Goal: Information Seeking & Learning: Learn about a topic

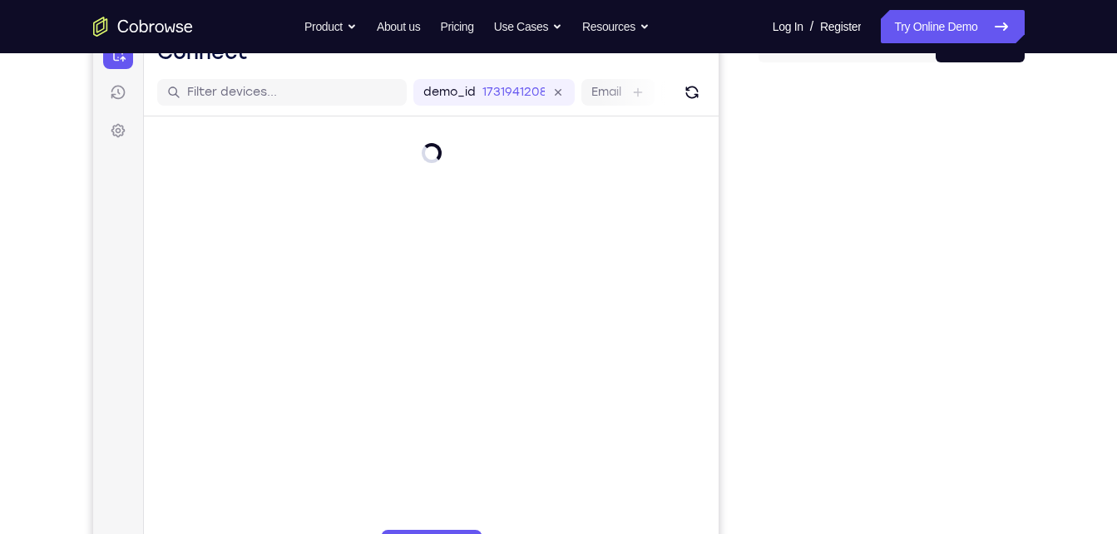
scroll to position [188, 0]
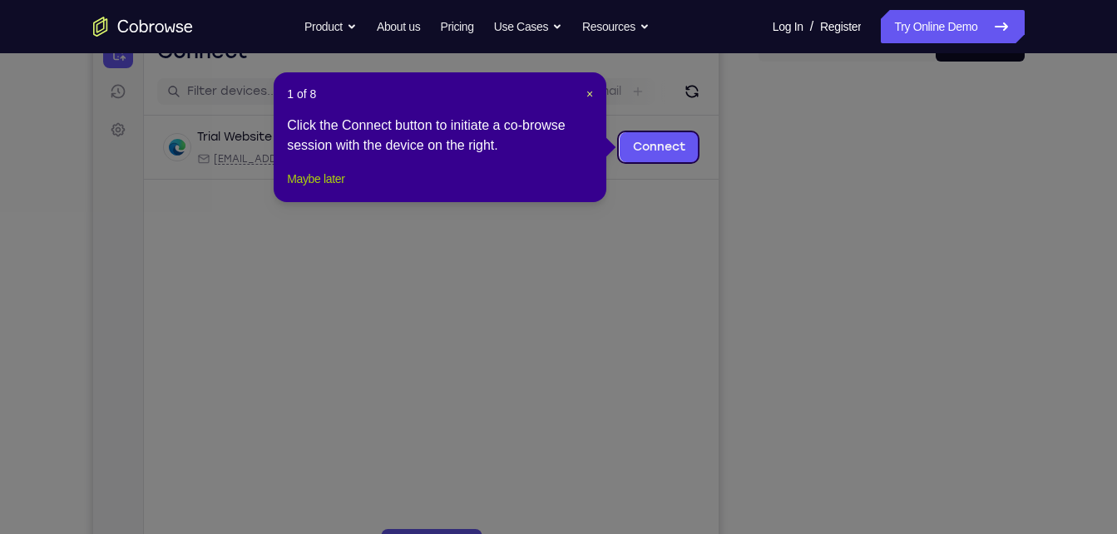
click at [320, 189] on button "Maybe later" at bounding box center [315, 179] width 57 height 20
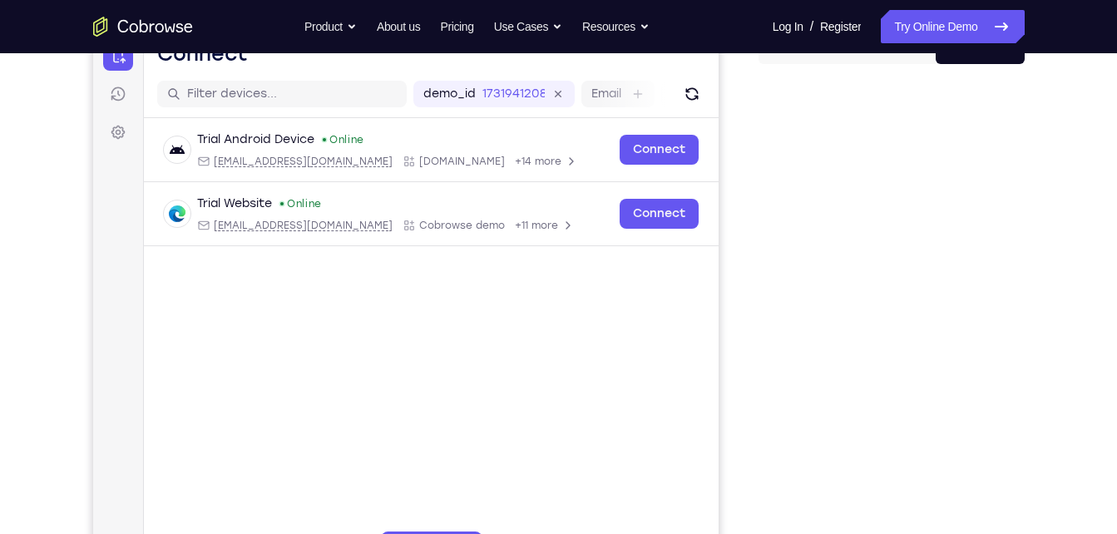
scroll to position [187, 0]
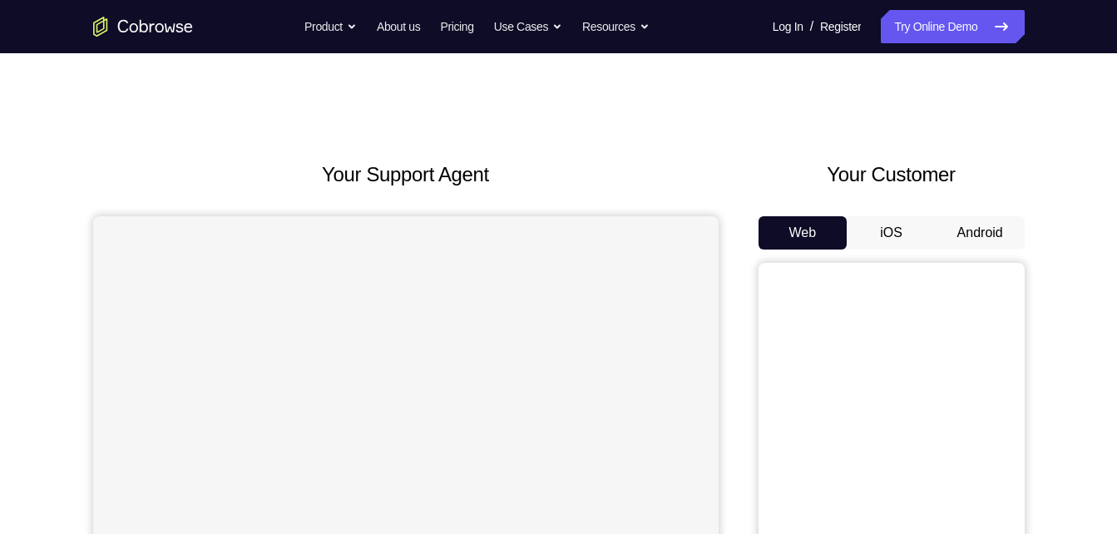
click at [985, 221] on button "Android" at bounding box center [980, 232] width 89 height 33
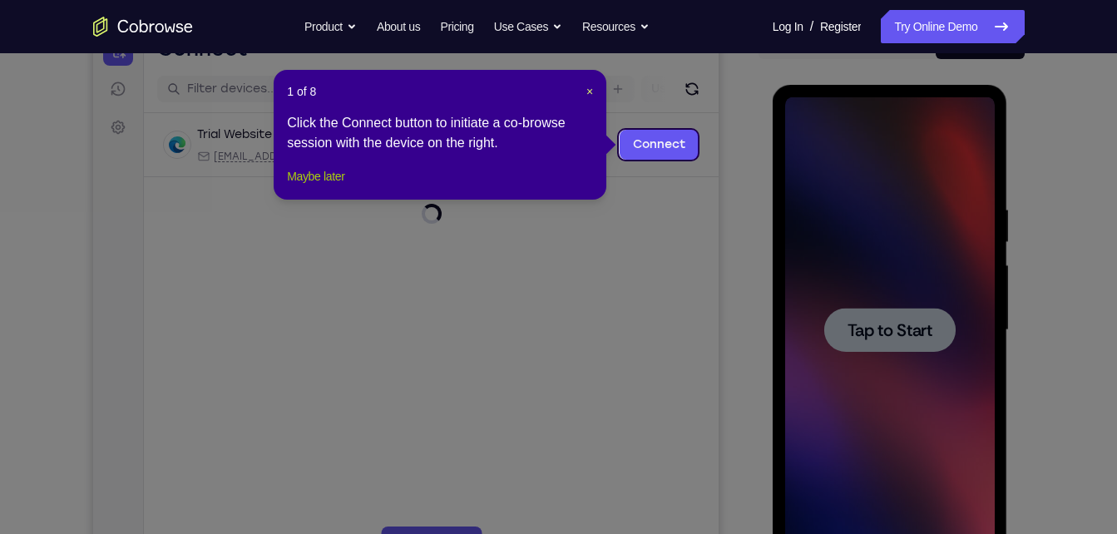
click at [311, 186] on button "Maybe later" at bounding box center [315, 176] width 57 height 20
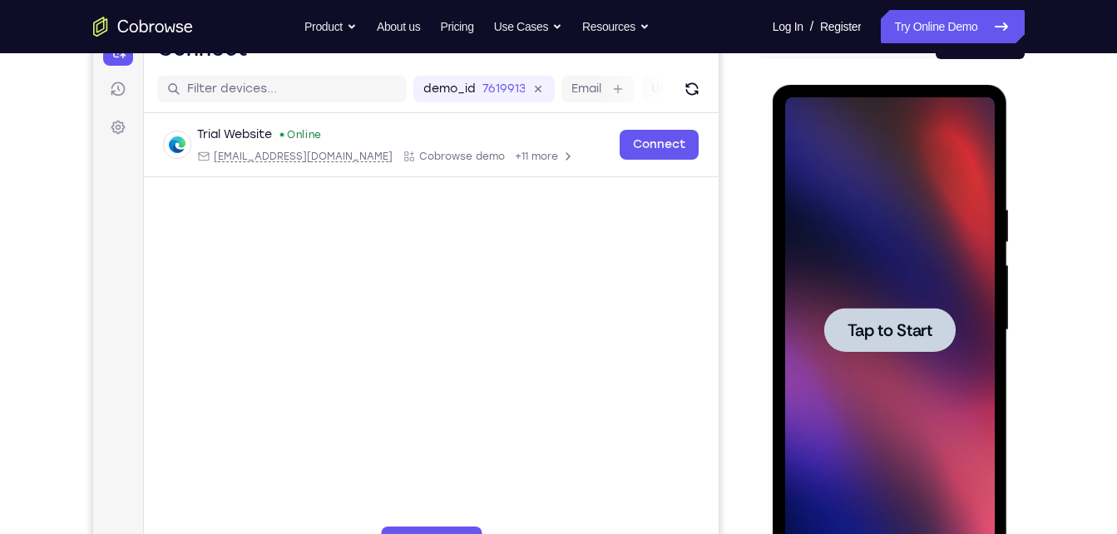
click at [842, 327] on div at bounding box center [889, 330] width 131 height 44
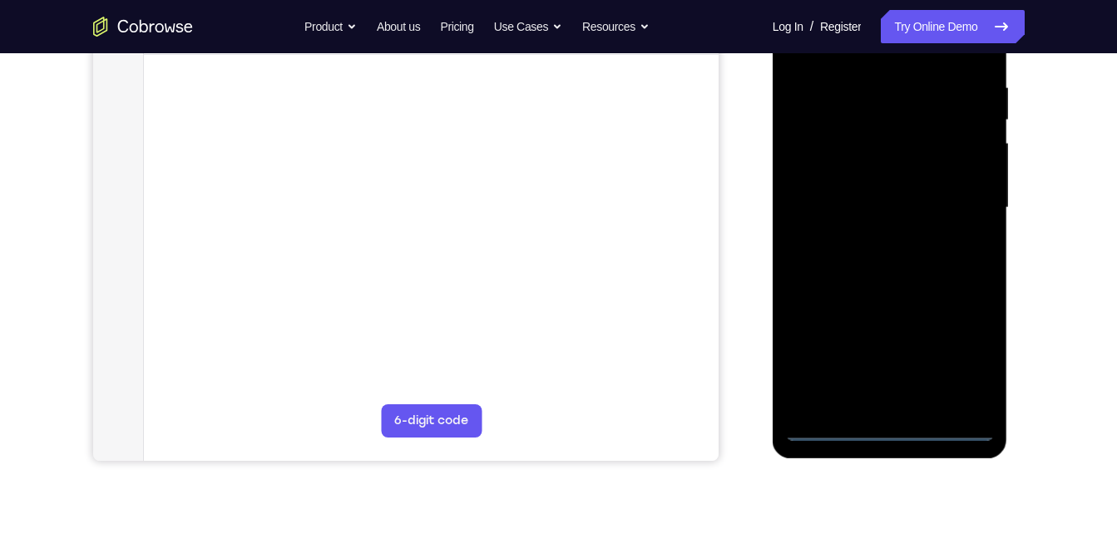
scroll to position [315, 0]
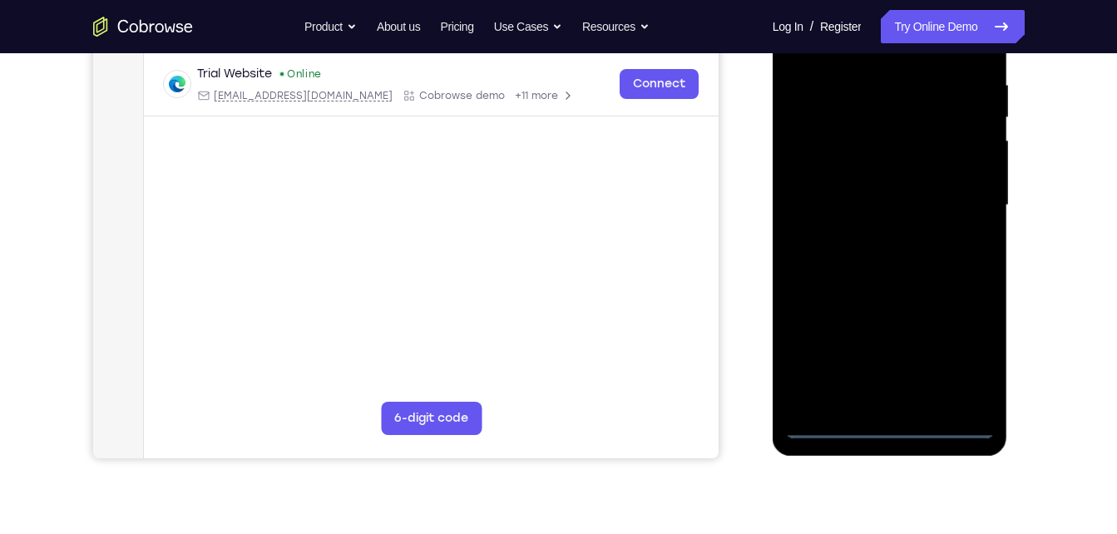
click at [884, 424] on div at bounding box center [890, 206] width 210 height 466
click at [959, 363] on div at bounding box center [890, 206] width 210 height 466
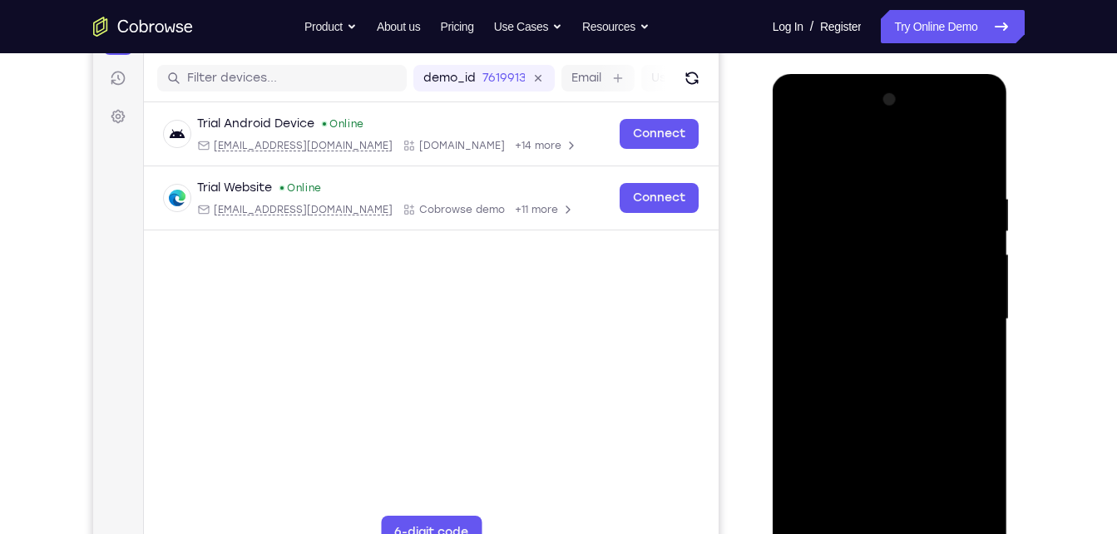
scroll to position [218, 0]
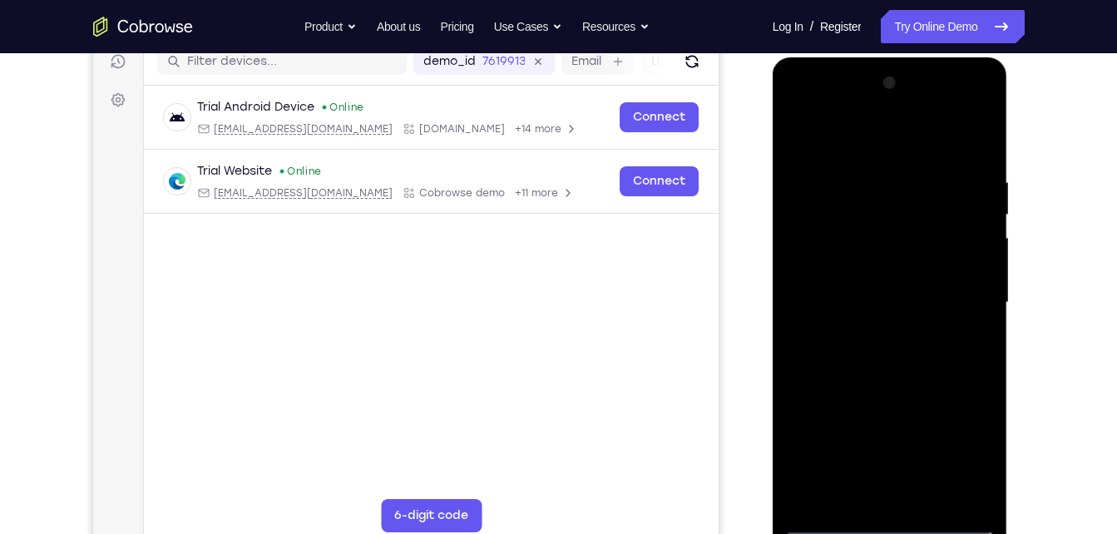
click at [859, 142] on div at bounding box center [890, 303] width 210 height 466
click at [957, 307] on div at bounding box center [890, 303] width 210 height 466
click at [862, 334] on div at bounding box center [890, 303] width 210 height 466
click at [832, 263] on div at bounding box center [890, 303] width 210 height 466
click at [848, 284] on div at bounding box center [890, 303] width 210 height 466
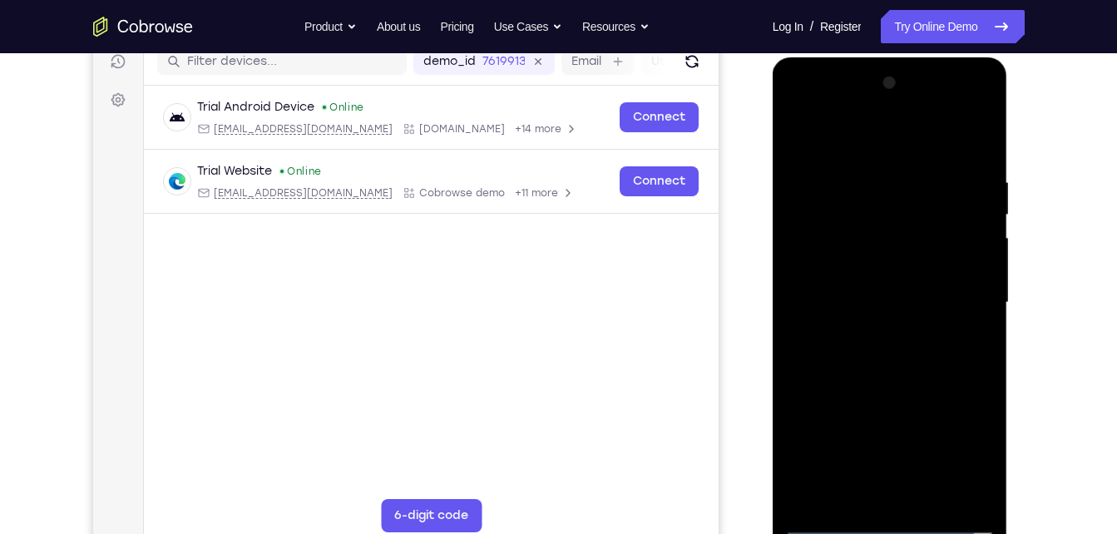
scroll to position [258, 0]
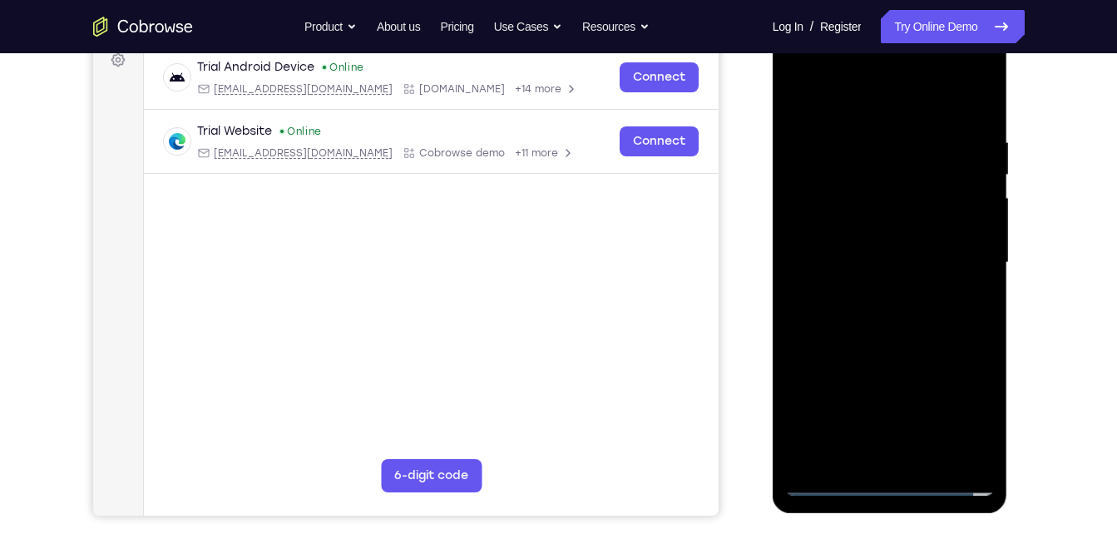
click at [885, 290] on div at bounding box center [890, 263] width 210 height 466
click at [863, 290] on div at bounding box center [890, 263] width 210 height 466
click at [842, 225] on div at bounding box center [890, 263] width 210 height 466
click at [852, 246] on div at bounding box center [890, 263] width 210 height 466
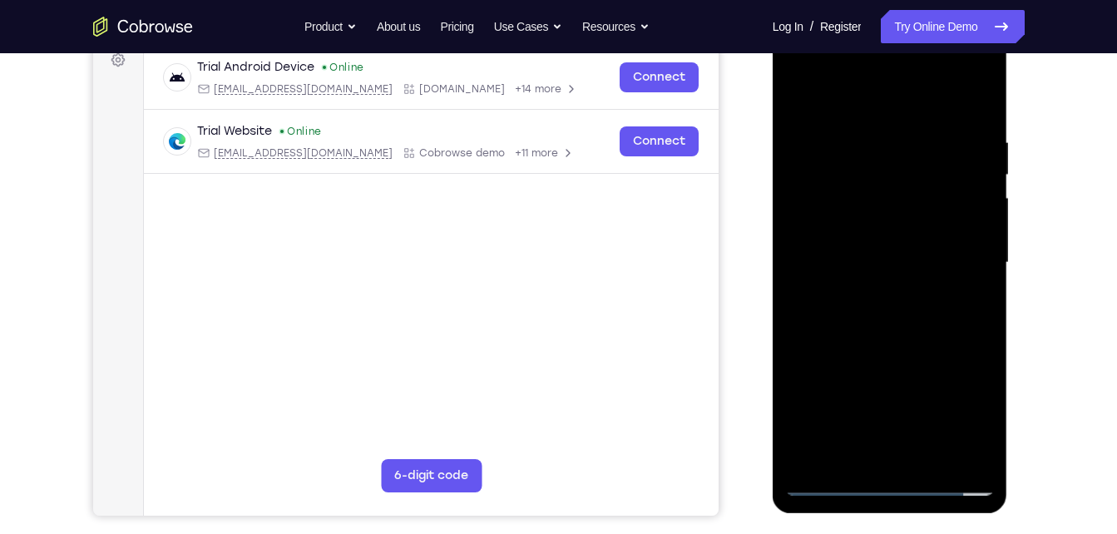
click at [840, 251] on div at bounding box center [890, 263] width 210 height 466
click at [847, 286] on div at bounding box center [890, 263] width 210 height 466
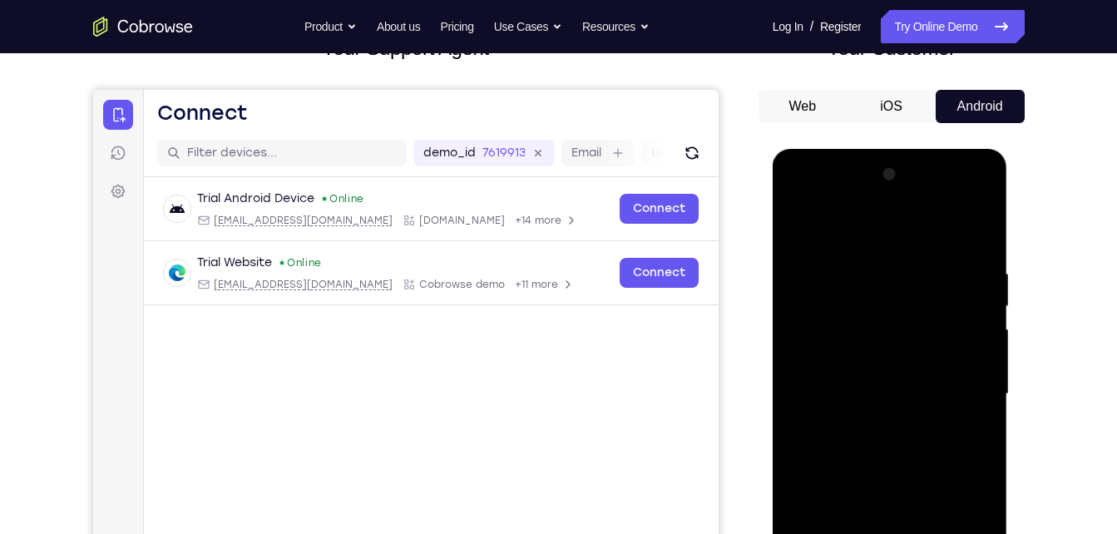
scroll to position [127, 0]
click at [932, 225] on div at bounding box center [890, 393] width 210 height 466
click at [872, 426] on div at bounding box center [890, 393] width 210 height 466
click at [851, 351] on div at bounding box center [890, 393] width 210 height 466
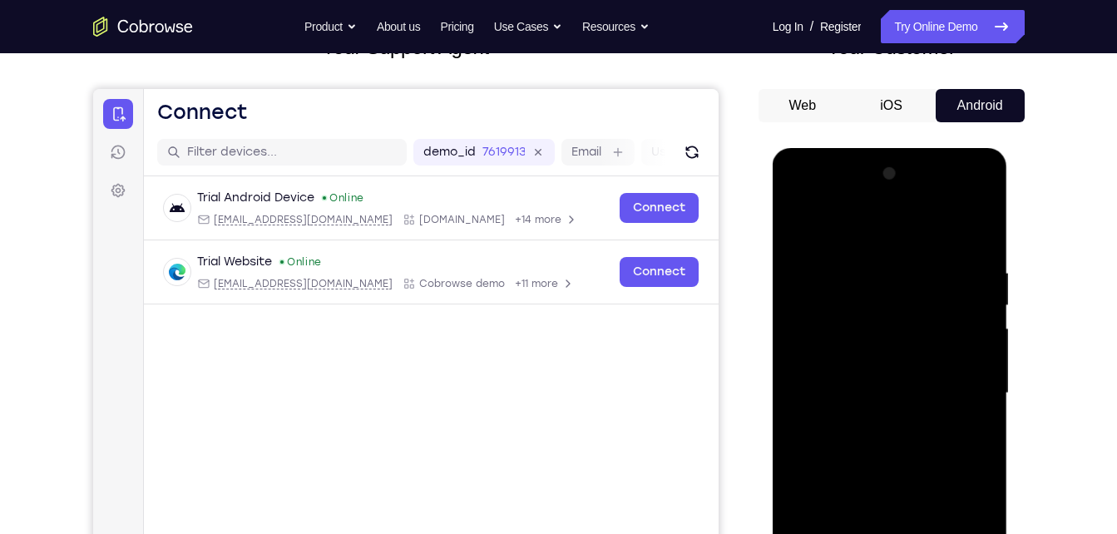
click at [852, 328] on div at bounding box center [890, 393] width 210 height 466
click at [854, 381] on div at bounding box center [890, 393] width 210 height 466
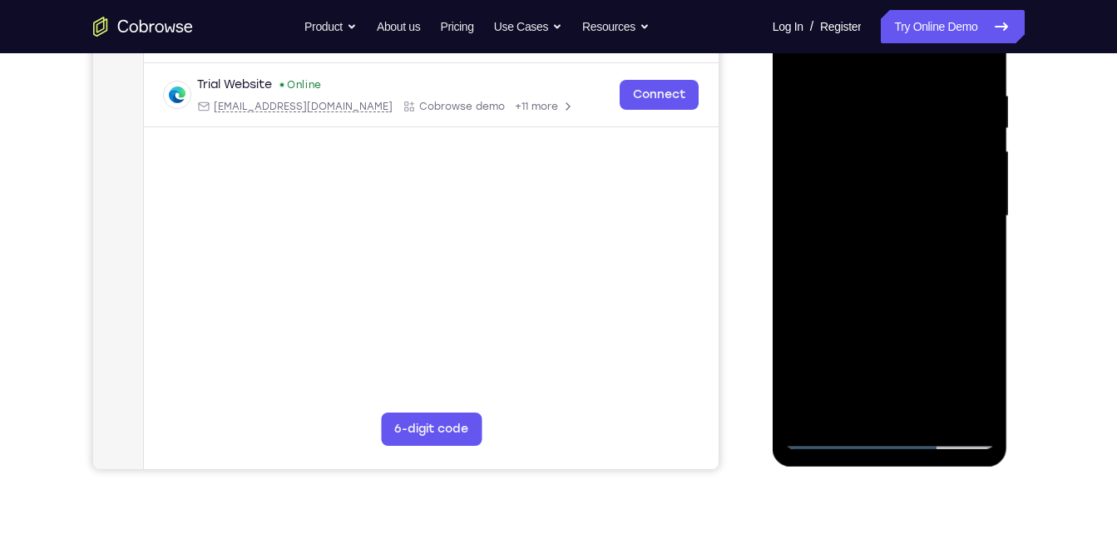
scroll to position [242, 0]
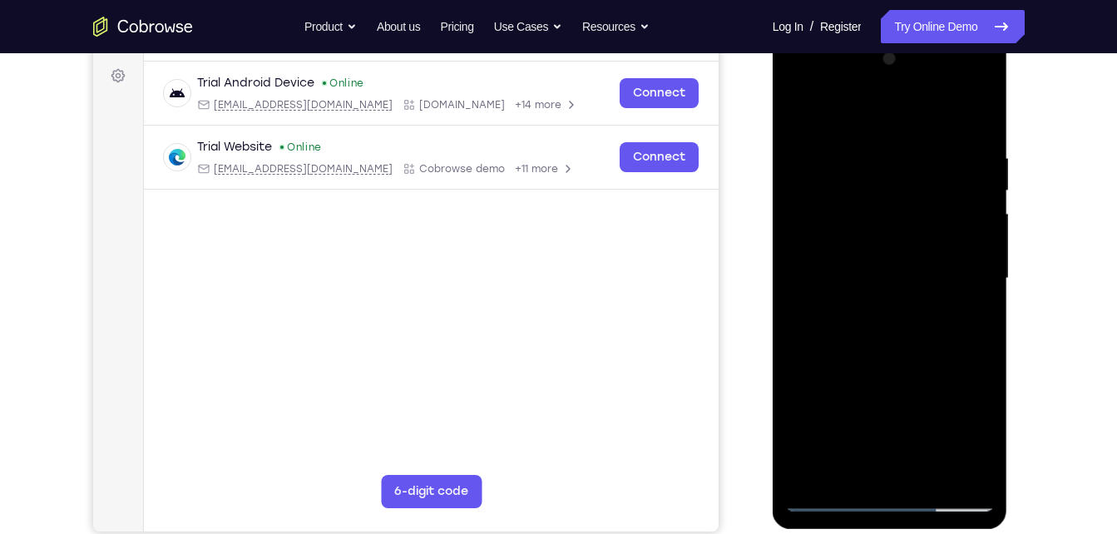
click at [881, 238] on div at bounding box center [890, 279] width 210 height 466
click at [921, 471] on div at bounding box center [890, 279] width 210 height 466
click at [879, 364] on div at bounding box center [890, 279] width 210 height 466
click at [845, 254] on div at bounding box center [890, 279] width 210 height 466
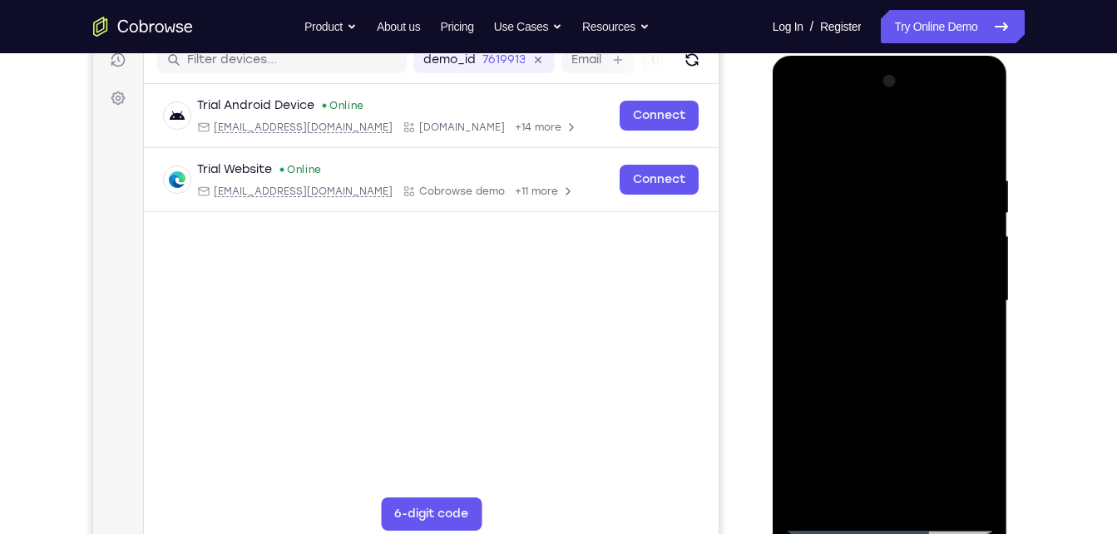
scroll to position [236, 0]
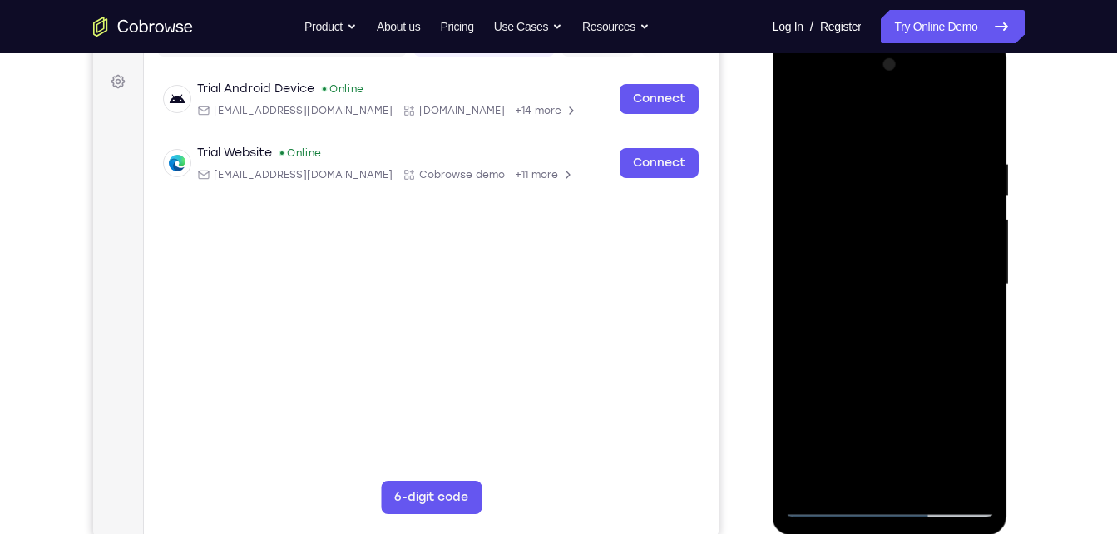
drag, startPoint x: 941, startPoint y: 235, endPoint x: 947, endPoint y: 483, distance: 248.7
click at [947, 483] on div at bounding box center [890, 285] width 210 height 466
drag, startPoint x: 935, startPoint y: 252, endPoint x: 926, endPoint y: 539, distance: 287.0
click at [926, 533] on html "Online web based iOS Simulators and Android Emulators. Run iPhone, iPad, Mobile…" at bounding box center [891, 288] width 237 height 499
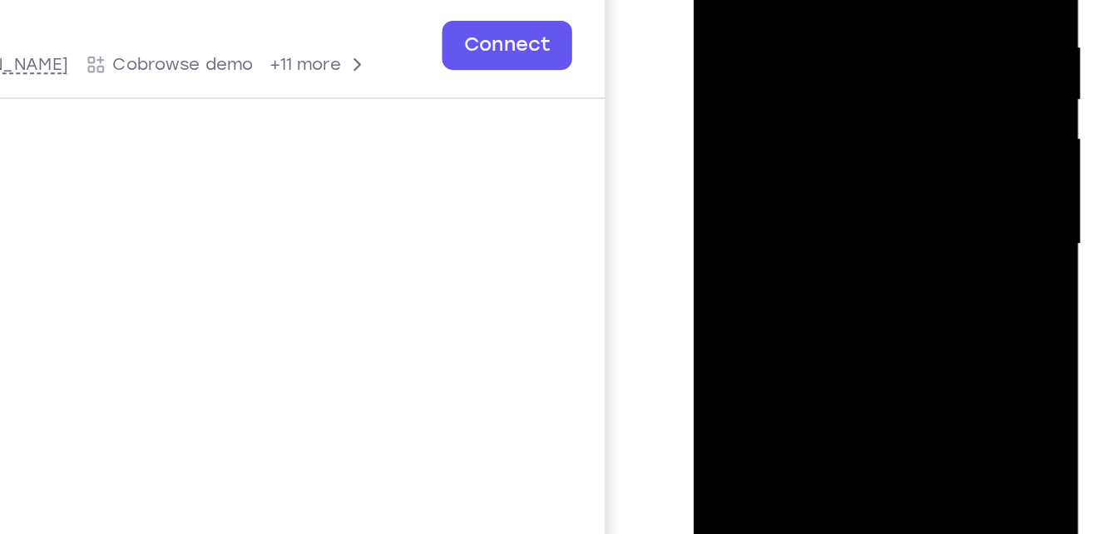
drag, startPoint x: 877, startPoint y: 70, endPoint x: 892, endPoint y: 86, distance: 21.8
click at [892, 86] on div at bounding box center [811, 87] width 210 height 466
drag, startPoint x: 892, startPoint y: 86, endPoint x: 898, endPoint y: 220, distance: 134.8
click at [898, 220] on div at bounding box center [811, 87] width 210 height 466
click at [796, 185] on div at bounding box center [811, 87] width 210 height 466
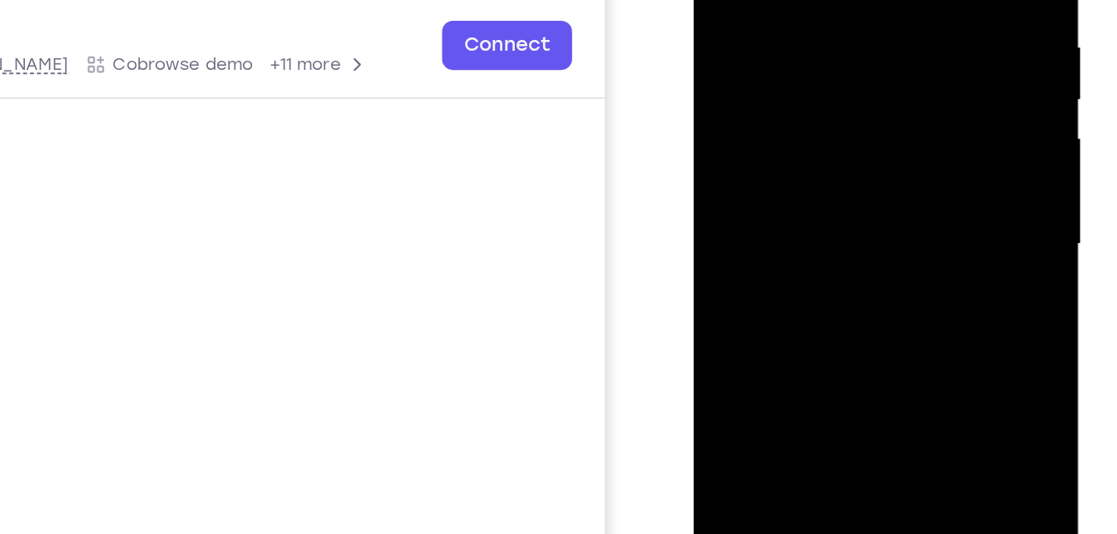
click at [807, 225] on div at bounding box center [811, 87] width 210 height 466
click at [862, 207] on div at bounding box center [811, 87] width 210 height 466
click at [794, 229] on div at bounding box center [811, 87] width 210 height 466
click at [788, 245] on div at bounding box center [811, 87] width 210 height 466
click at [791, 246] on div at bounding box center [811, 87] width 210 height 466
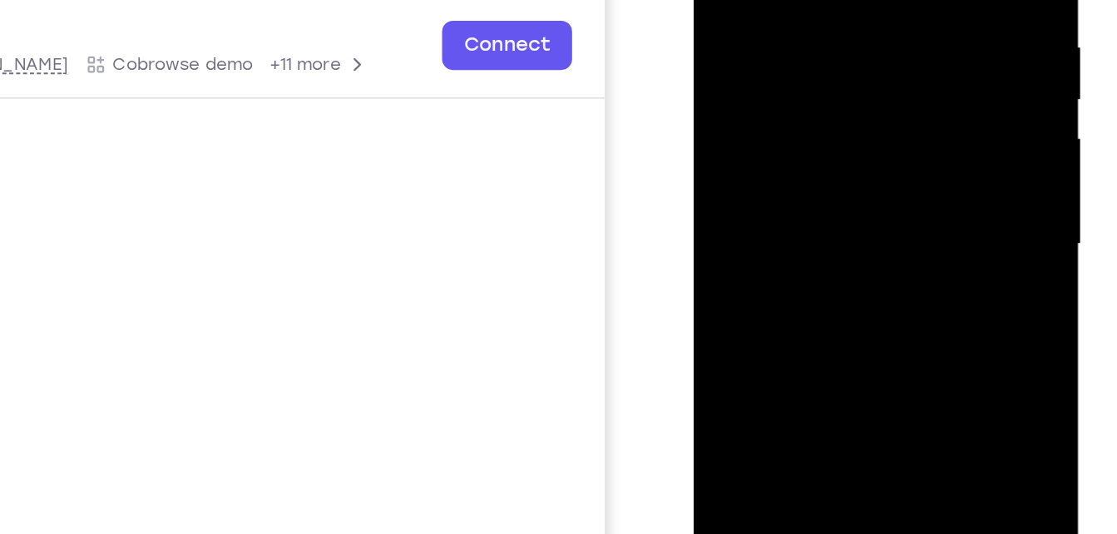
click at [791, 244] on div at bounding box center [811, 87] width 210 height 466
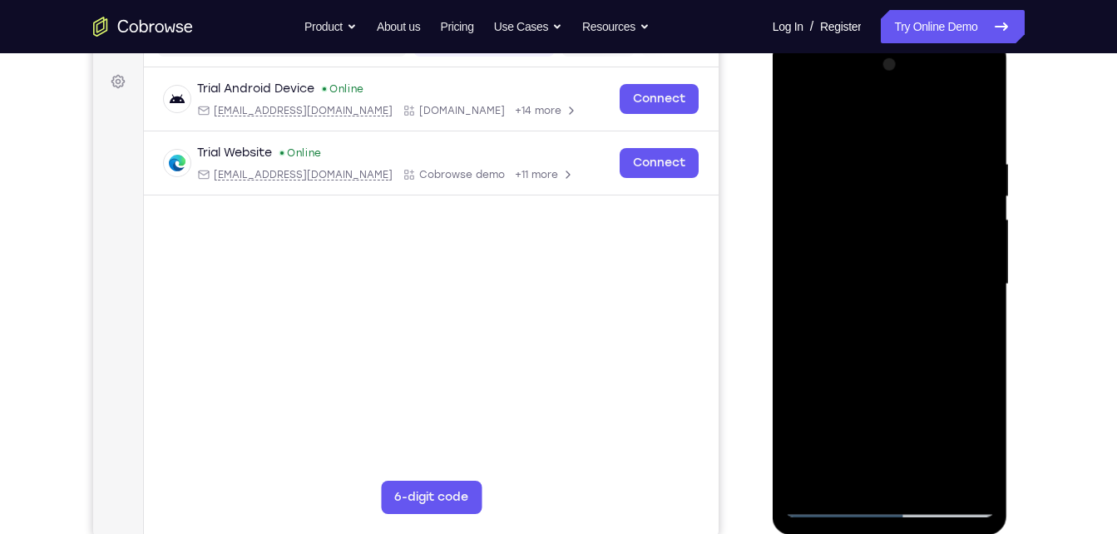
click at [975, 112] on div at bounding box center [890, 285] width 210 height 466
click at [980, 117] on div at bounding box center [890, 285] width 210 height 466
click at [985, 115] on div at bounding box center [890, 285] width 210 height 466
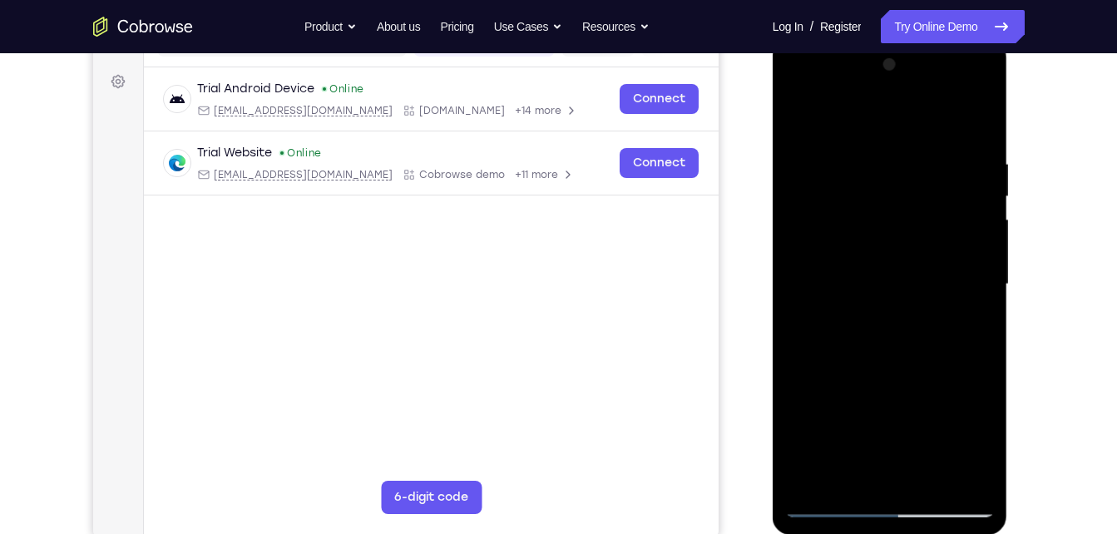
click at [797, 116] on div at bounding box center [890, 285] width 210 height 466
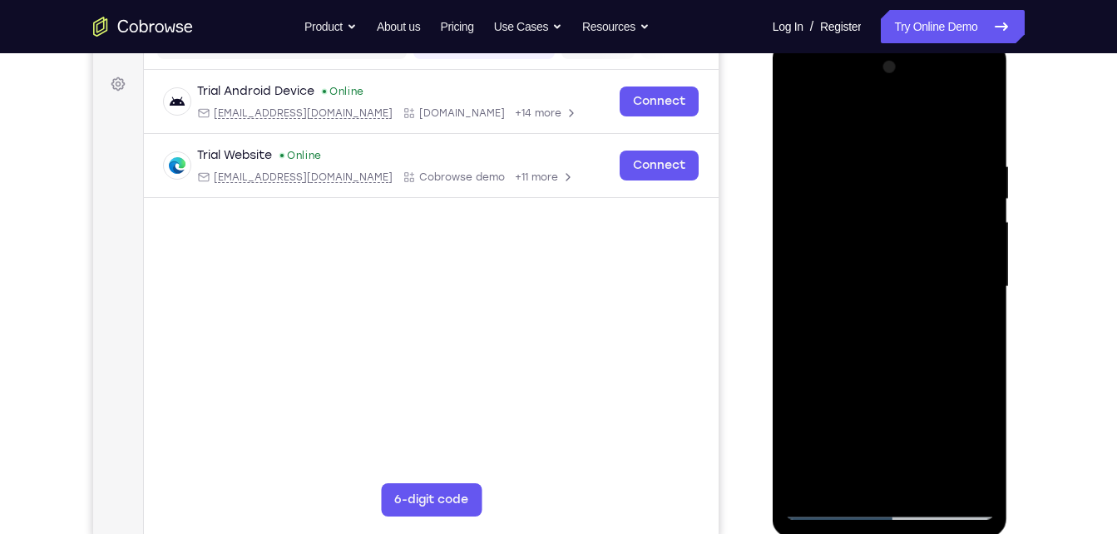
click at [793, 364] on div at bounding box center [890, 287] width 210 height 466
click at [981, 358] on div at bounding box center [890, 287] width 210 height 466
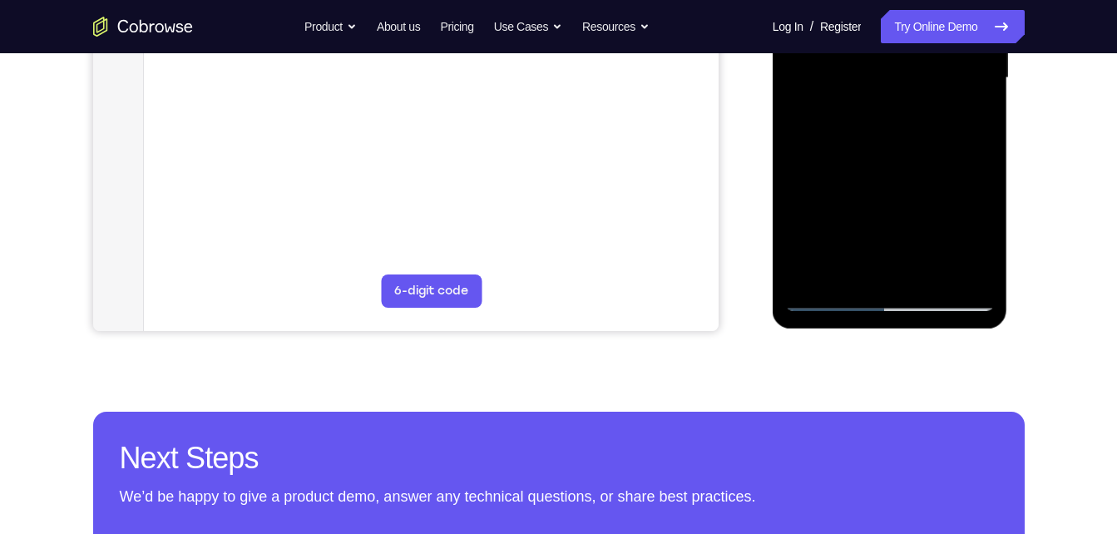
scroll to position [443, 0]
